Goal: Go to known website: Access a specific website the user already knows

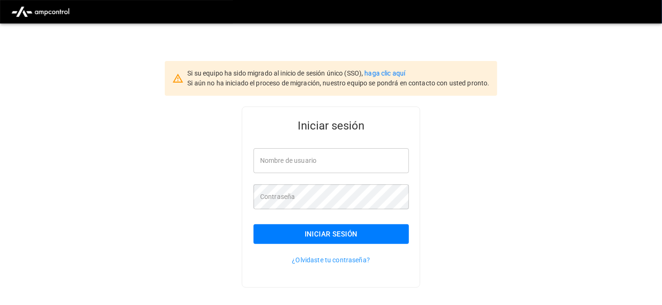
type input "**********"
click at [309, 233] on button "Iniciar sesión" at bounding box center [330, 234] width 155 height 20
